Goal: Find specific page/section: Find specific page/section

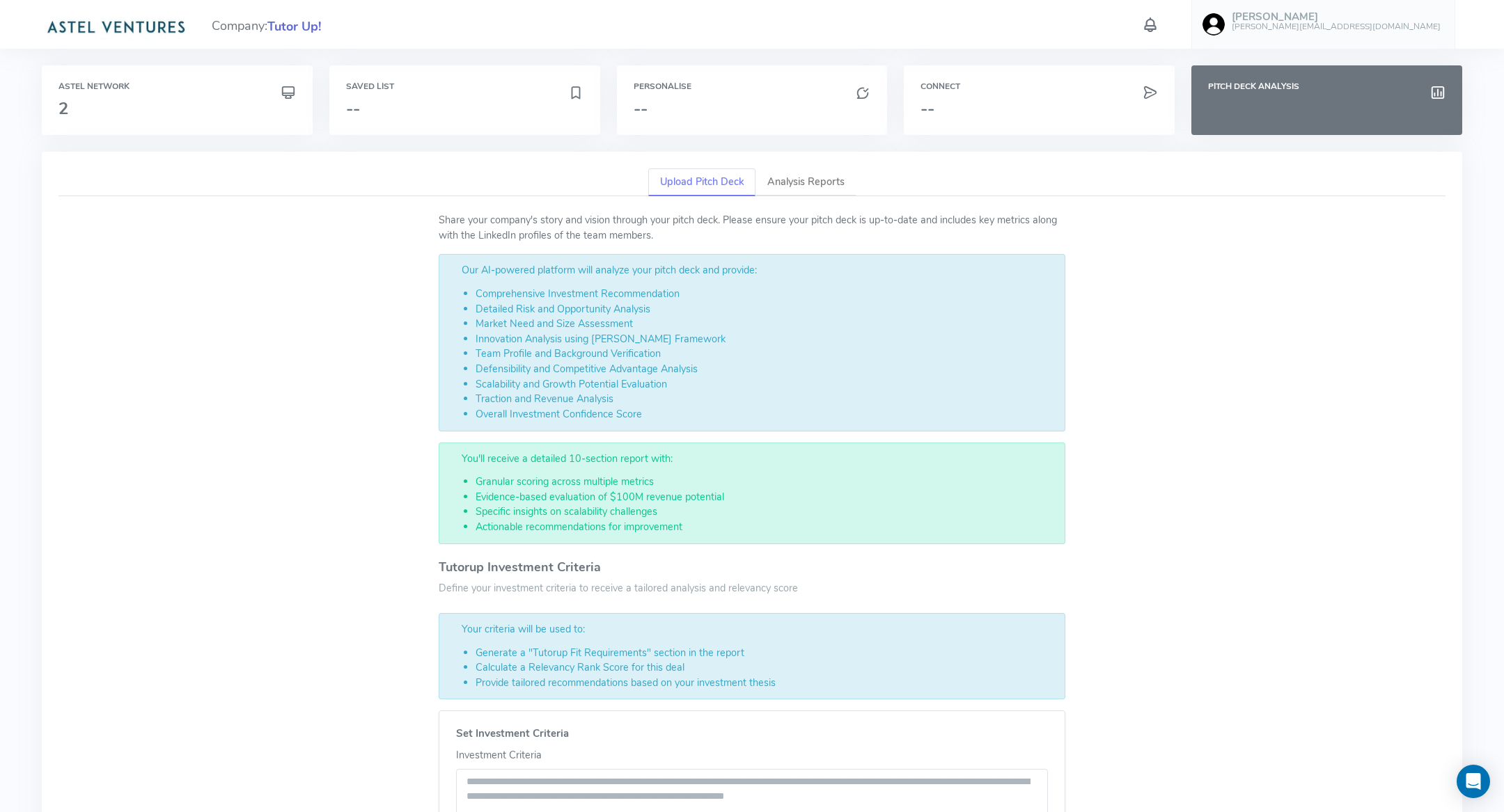
click at [315, 27] on span "Tutor Up!" at bounding box center [294, 27] width 53 height 18
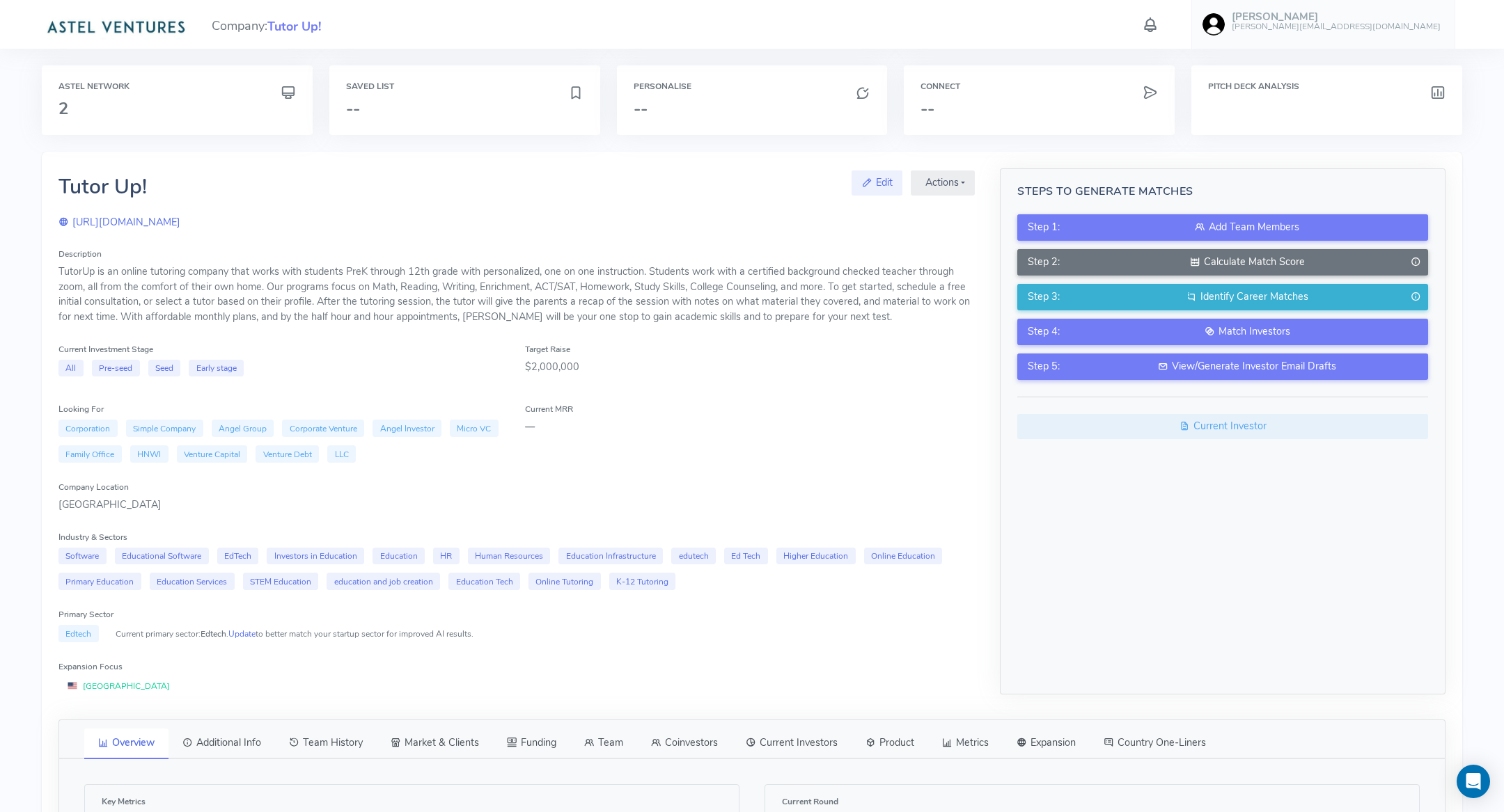
click at [1159, 19] on icon at bounding box center [1150, 25] width 18 height 24
click at [1282, 103] on button "Show All" at bounding box center [1298, 104] width 256 height 22
